Goal: Task Accomplishment & Management: Use online tool/utility

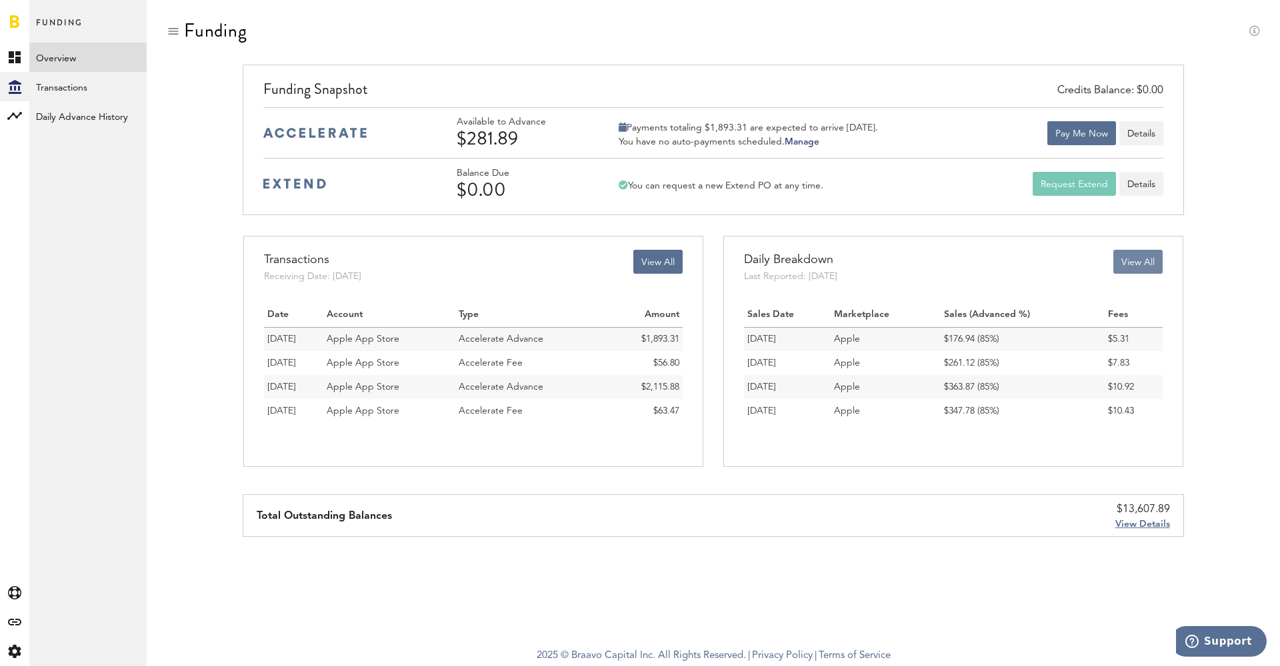
click at [1139, 262] on button "View All" at bounding box center [1137, 262] width 49 height 24
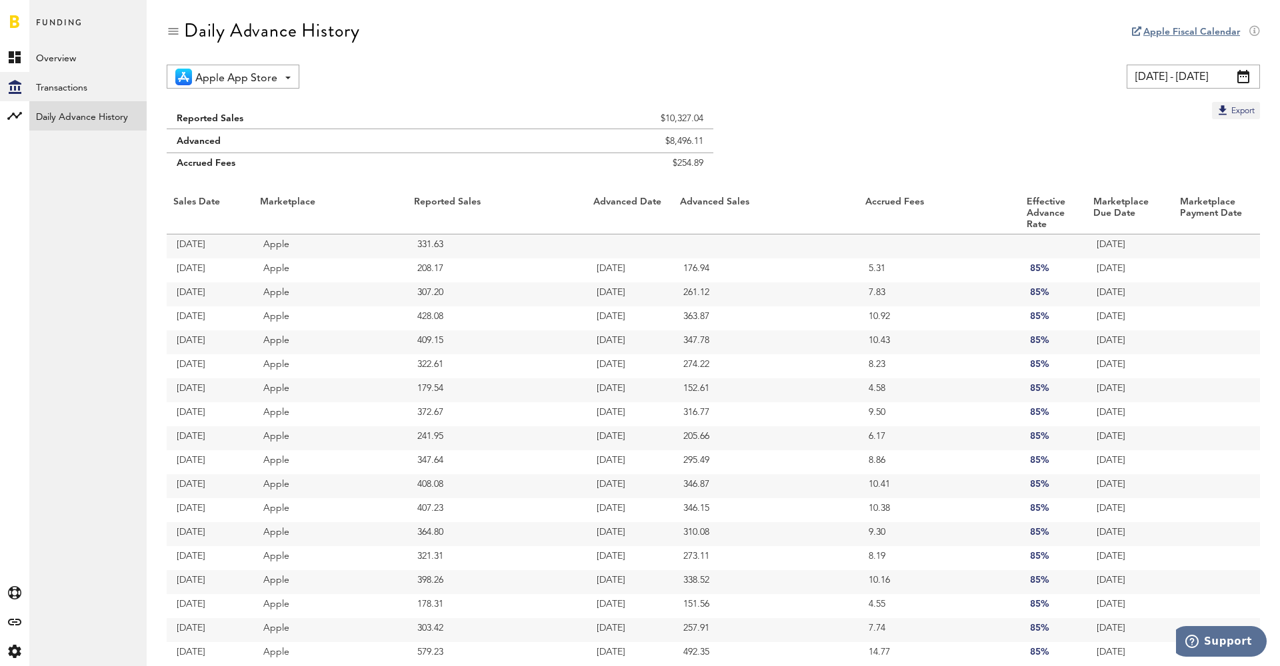
click at [1174, 55] on div "Daily Advance History" at bounding box center [713, 42] width 1093 height 45
click at [1174, 72] on input "[DATE] - [DATE]" at bounding box center [1192, 77] width 133 height 24
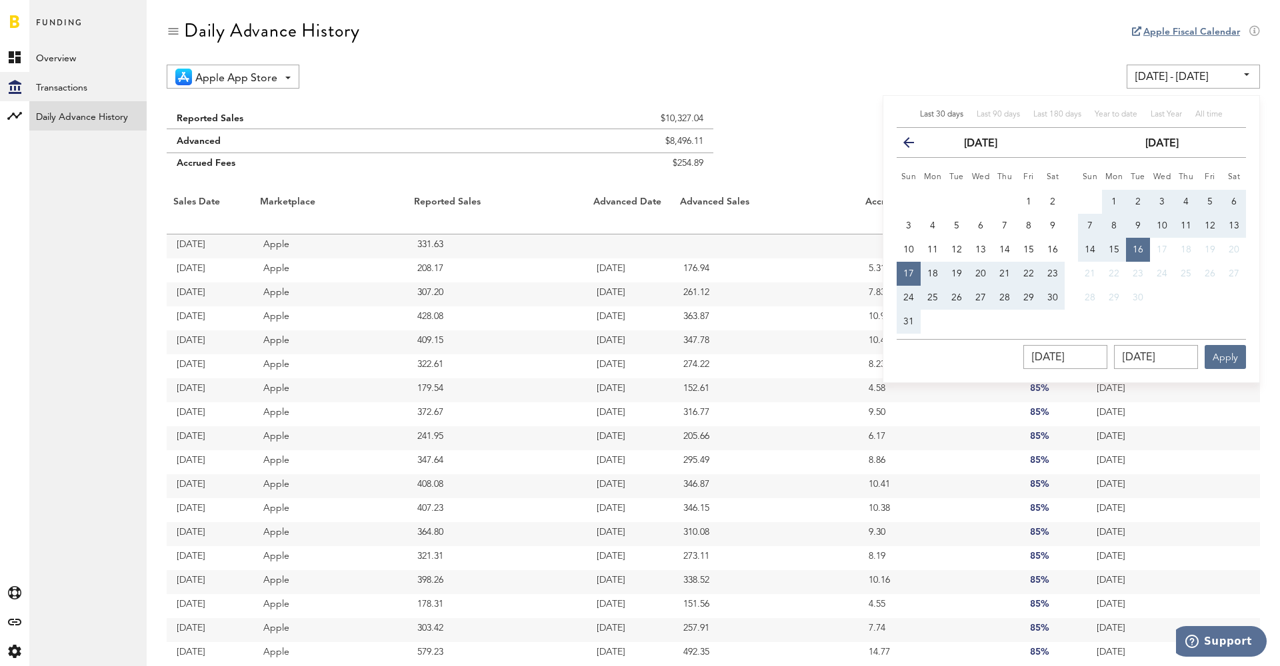
click at [914, 145] on icon "button" at bounding box center [914, 145] width 0 height 0
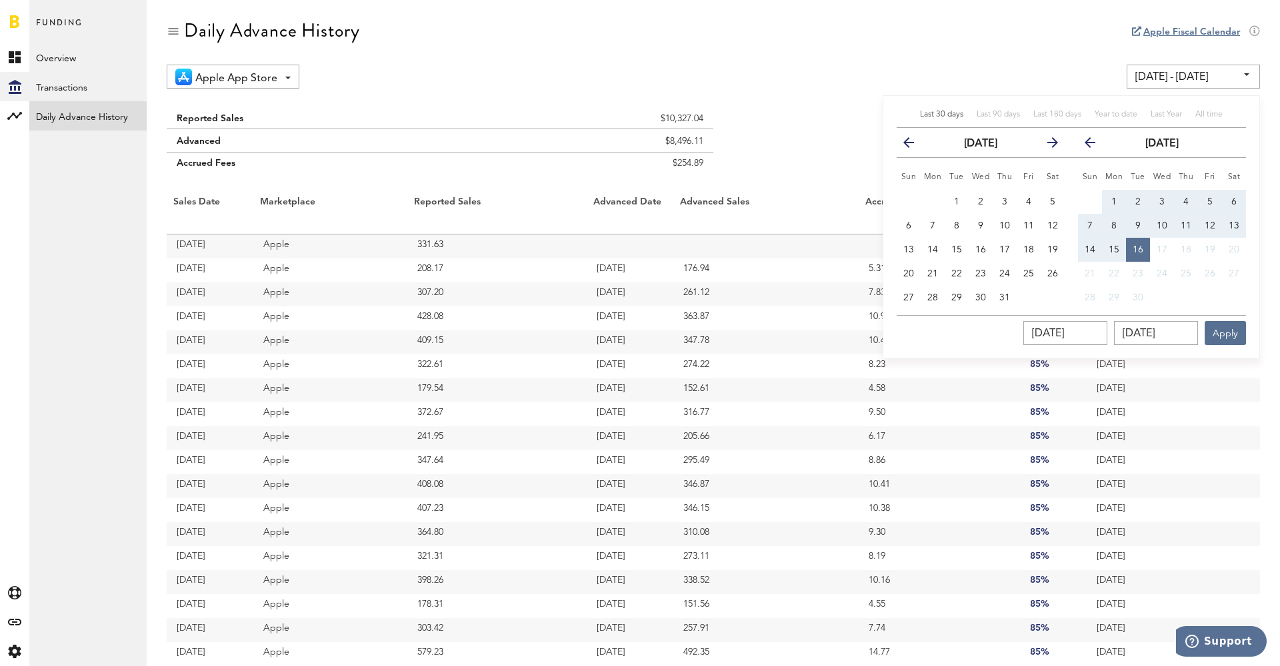
click at [914, 145] on icon "button" at bounding box center [914, 145] width 0 height 0
click at [910, 297] on span "29" at bounding box center [908, 297] width 11 height 9
type input "[DATE] - [DATE]"
type input "[DATE]"
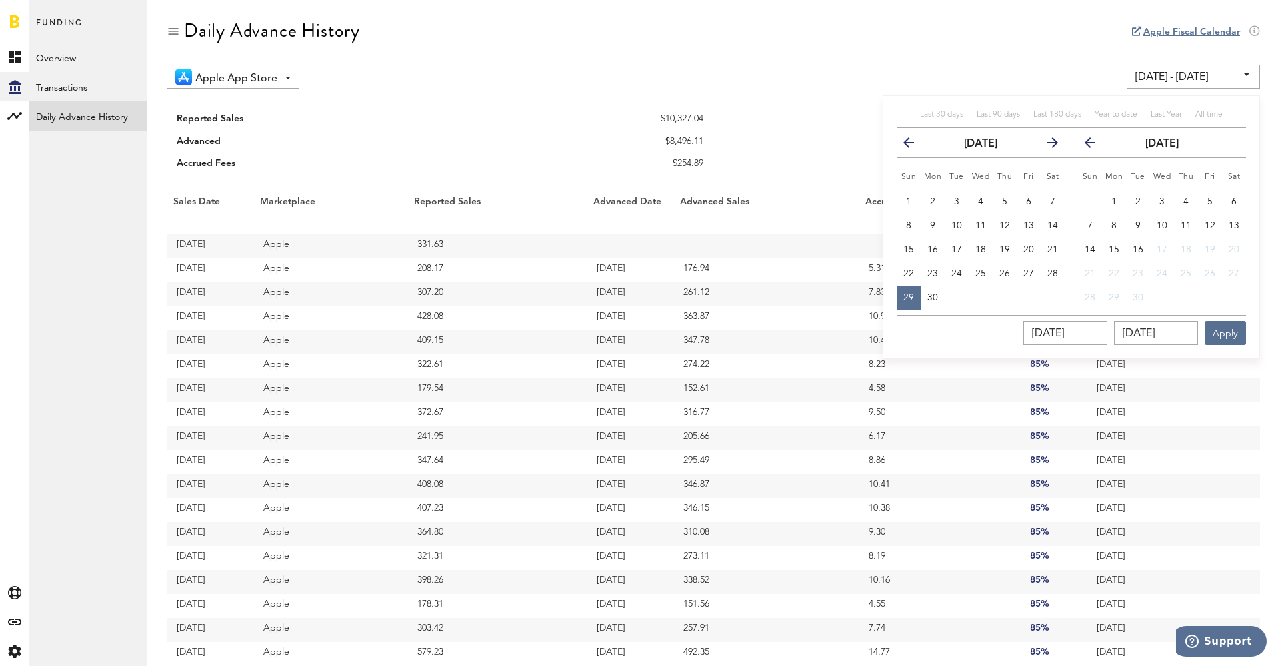
click at [1095, 145] on icon "button" at bounding box center [1095, 145] width 0 height 0
click at [1237, 201] on button "2" at bounding box center [1234, 202] width 24 height 24
type input "[DATE] - [DATE]"
type input "[DATE]"
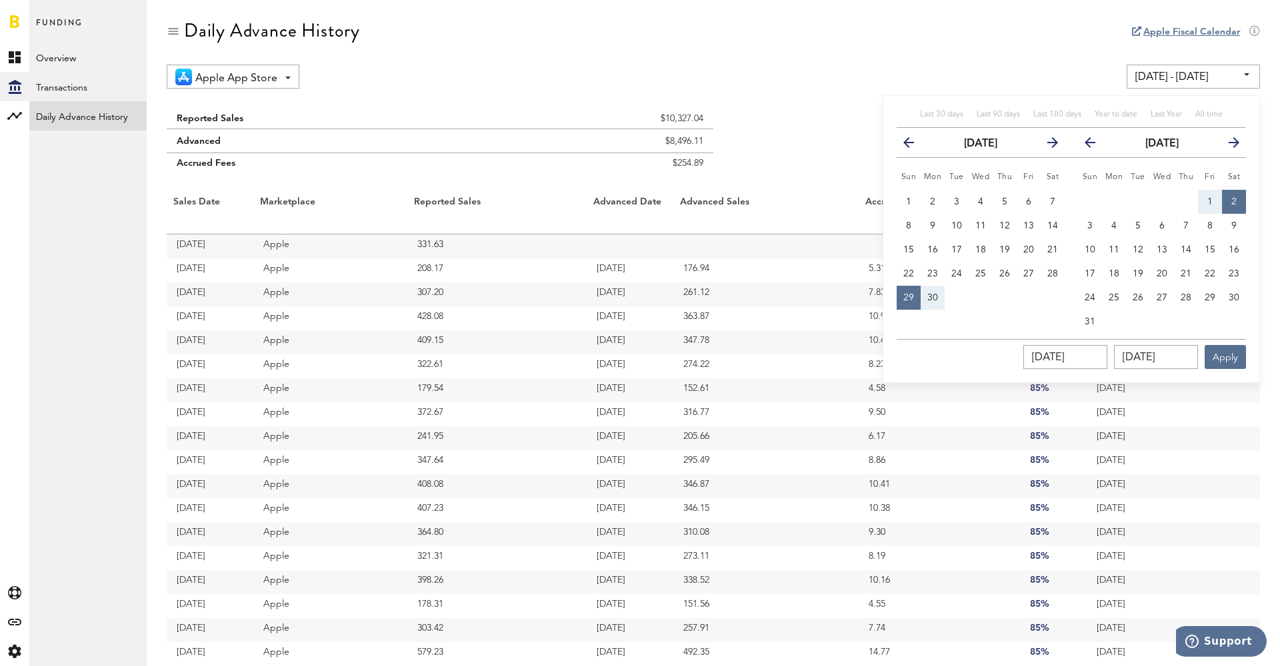
click at [1047, 145] on icon "button" at bounding box center [1047, 145] width 0 height 0
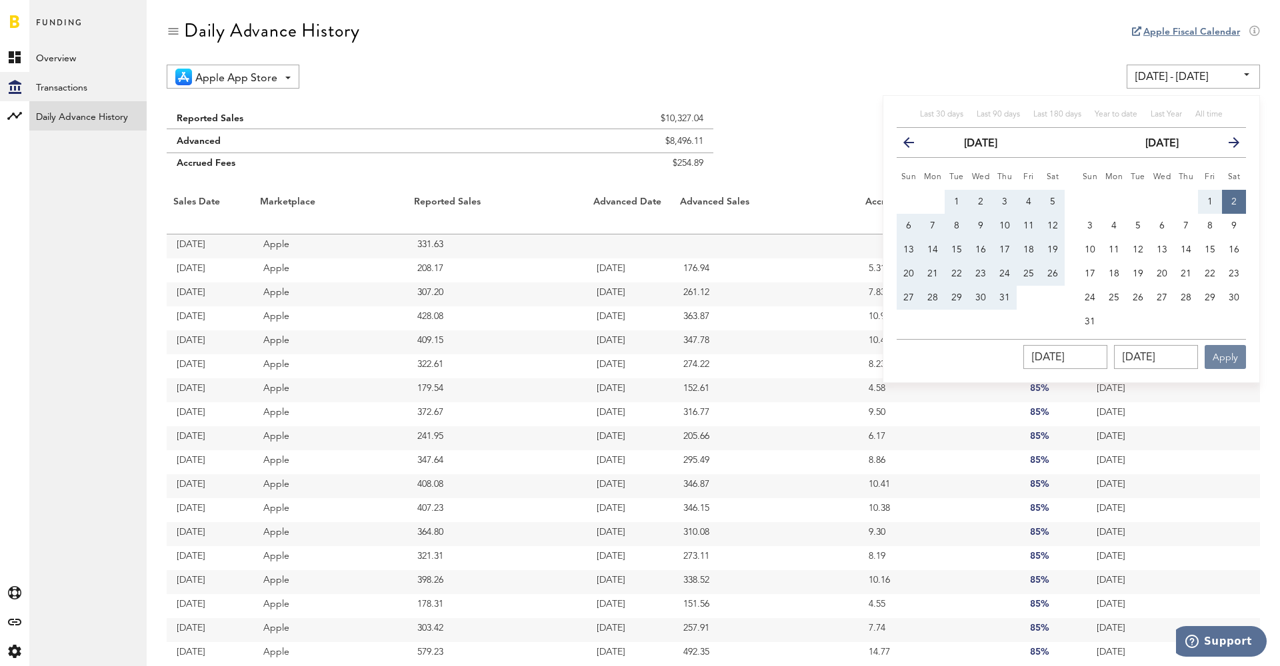
click at [1227, 359] on button "Apply" at bounding box center [1224, 357] width 41 height 24
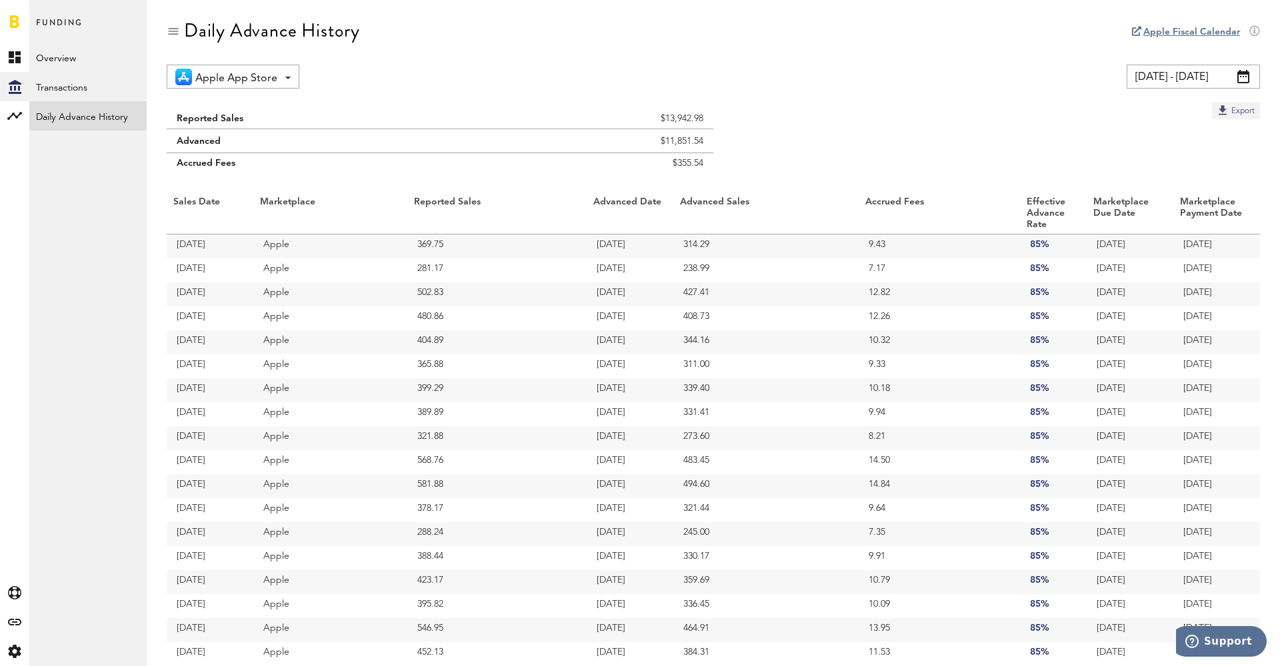
click at [1238, 111] on button "Export" at bounding box center [1236, 110] width 48 height 17
click at [1176, 73] on input "[DATE] - [DATE]" at bounding box center [1192, 77] width 133 height 24
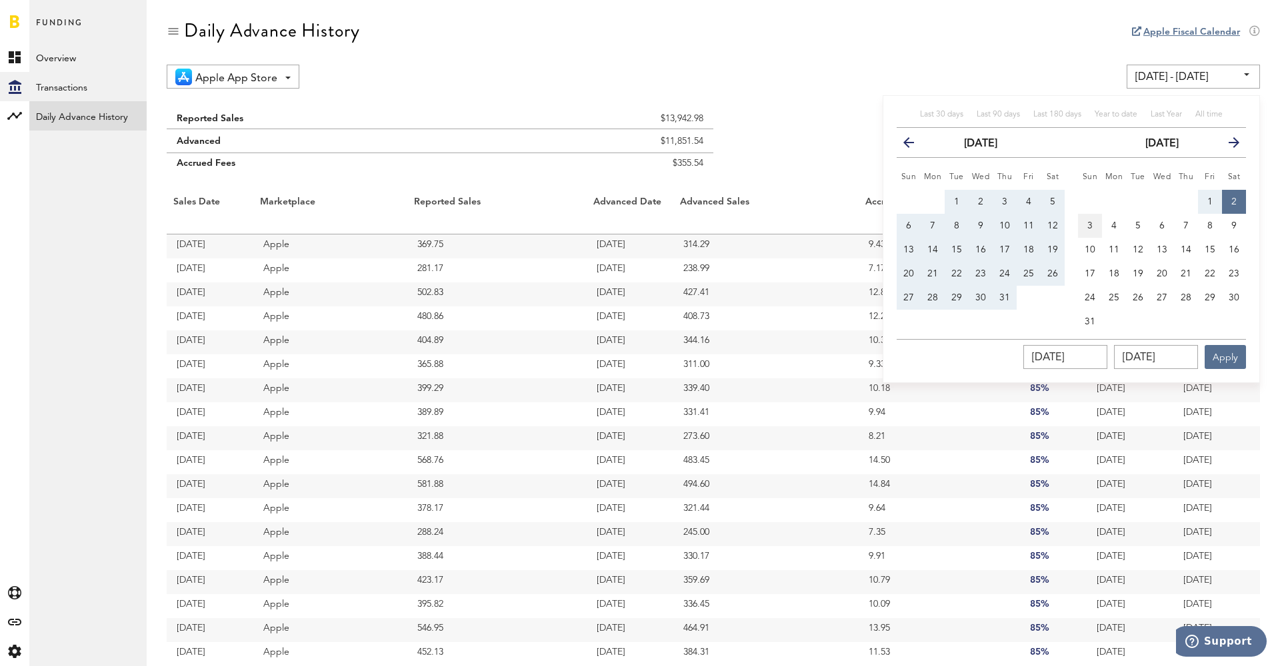
click at [1086, 223] on button "3" at bounding box center [1090, 226] width 24 height 24
type input "[DATE] - [DATE]"
type input "[DATE]"
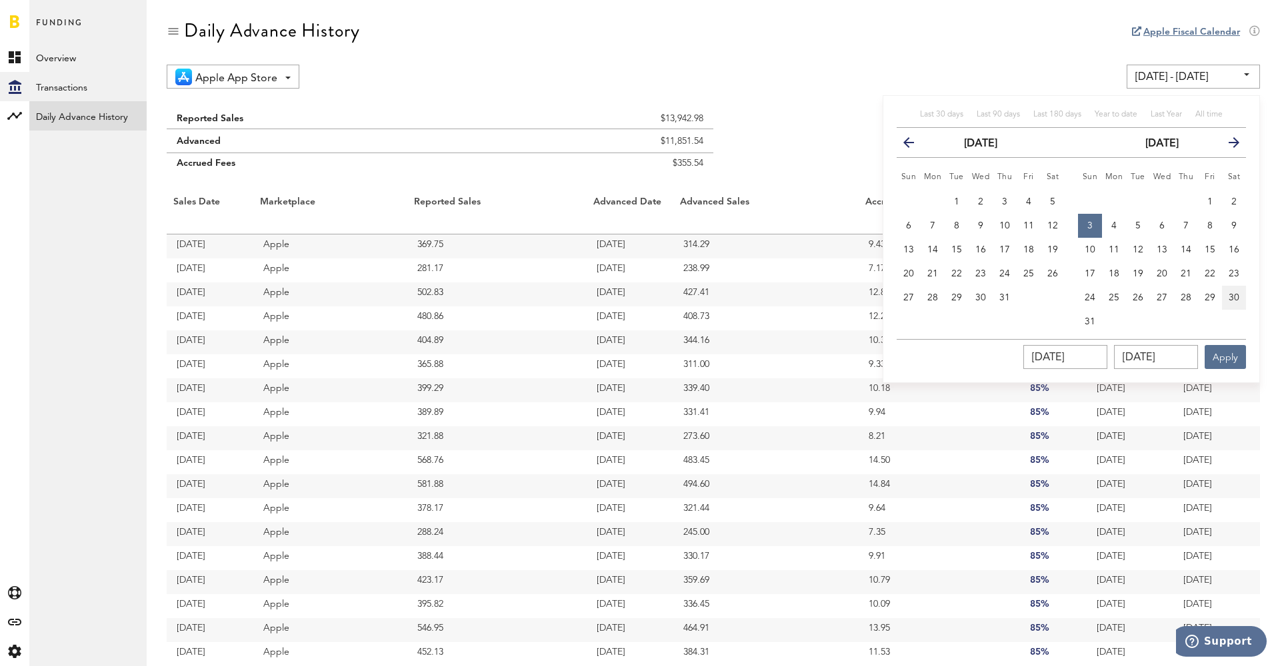
click at [1237, 297] on span "30" at bounding box center [1233, 297] width 11 height 9
type input "[DATE] - [DATE]"
type input "[DATE]"
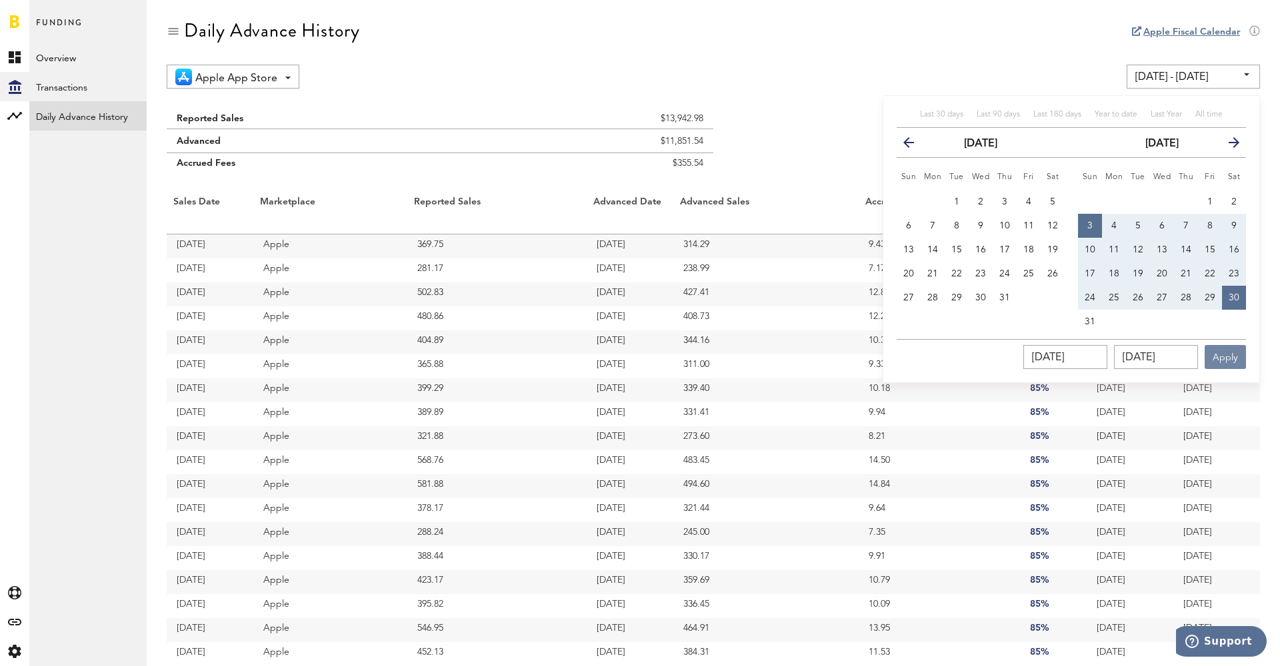
click at [1226, 357] on button "Apply" at bounding box center [1224, 357] width 41 height 24
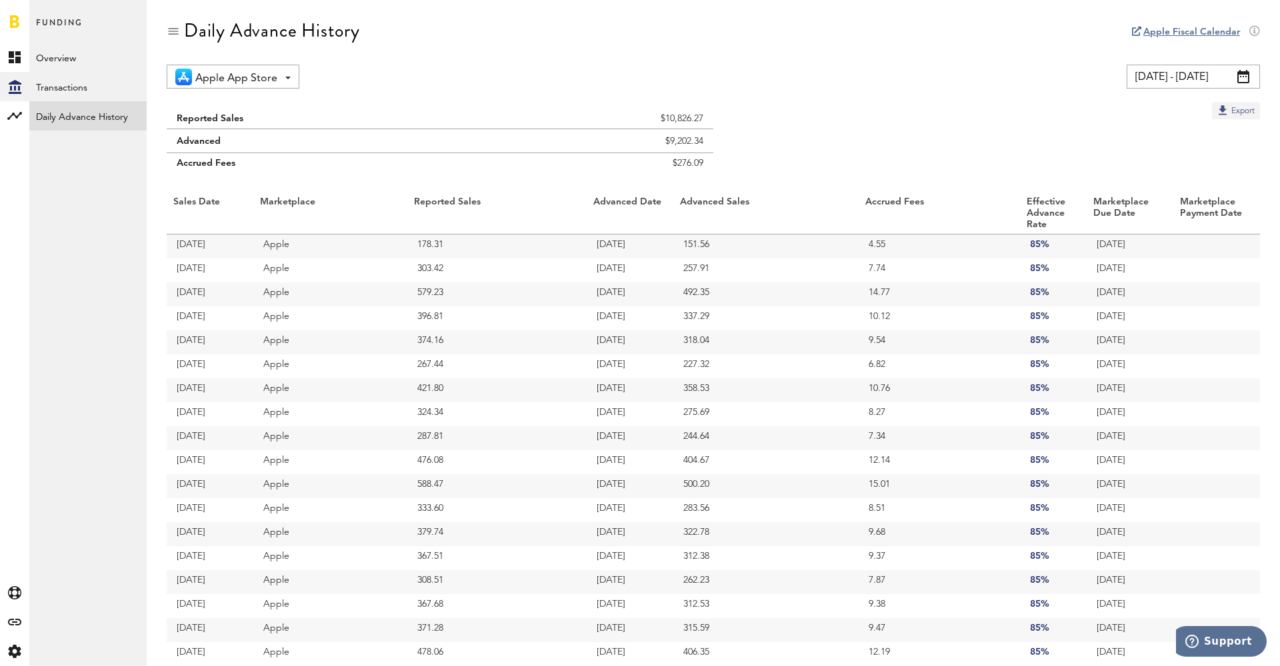
click at [1240, 112] on button "Export" at bounding box center [1236, 110] width 48 height 17
click at [68, 57] on link "Overview" at bounding box center [87, 57] width 117 height 29
